Goal: Navigation & Orientation: Find specific page/section

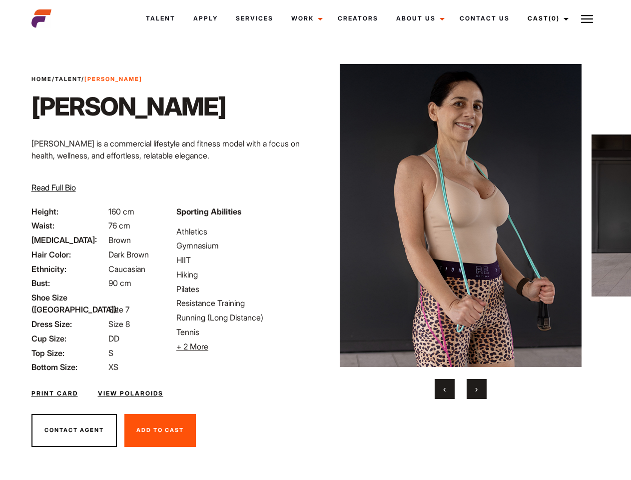
click at [545, 18] on link "Cast (0)" at bounding box center [547, 18] width 56 height 27
click at [587, 18] on img at bounding box center [587, 19] width 12 height 12
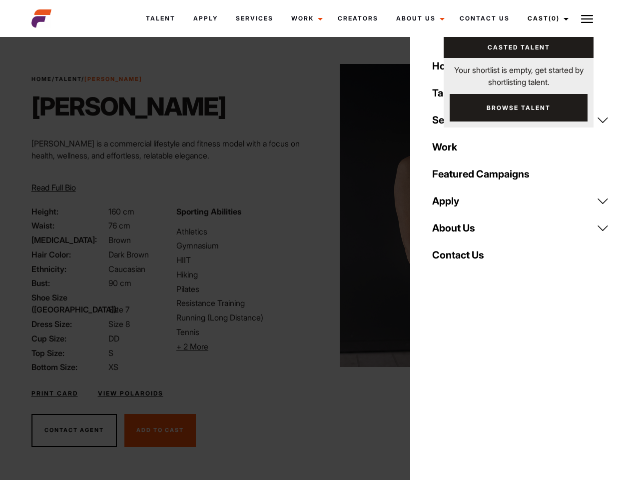
click at [243, 346] on li "+ 2 More Hide More" at bounding box center [242, 346] width 133 height 12
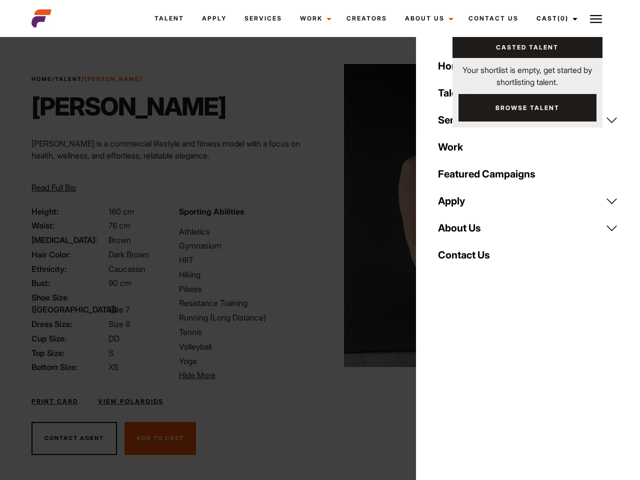
click at [460, 231] on img at bounding box center [465, 215] width 242 height 303
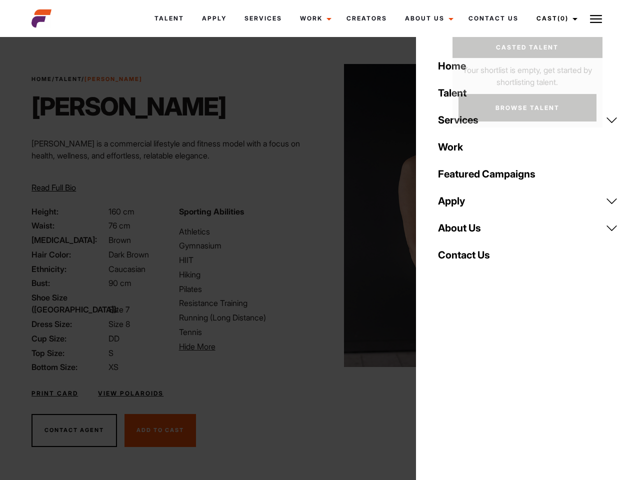
click at [315, 215] on div "Sporting Abilities Athletics Gymnasium HIIT Hiking Pilates Resistance Training …" at bounding box center [246, 289] width 147 height 168
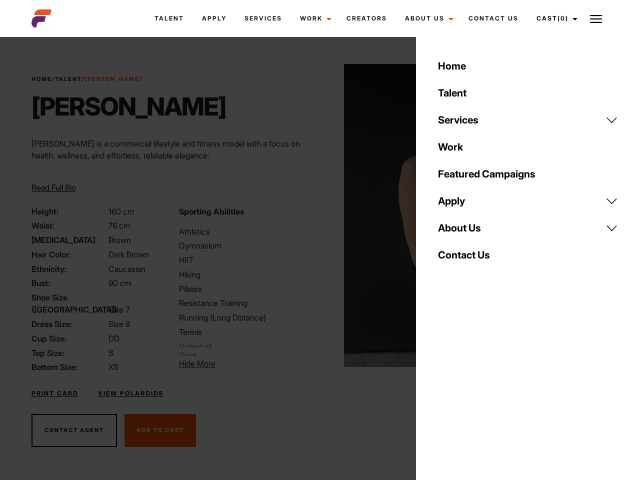
click at [445, 389] on div "Home Talent Services Talent Casting Photography Videography Creative Hair and M…" at bounding box center [528, 240] width 224 height 480
click at [477, 389] on div "Home Talent Services Talent Casting Photography Videography Creative Hair and M…" at bounding box center [528, 240] width 224 height 480
